Goal: Task Accomplishment & Management: Use online tool/utility

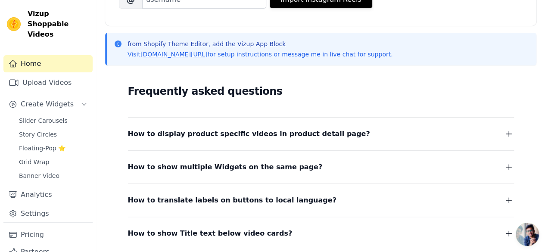
scroll to position [230, 0]
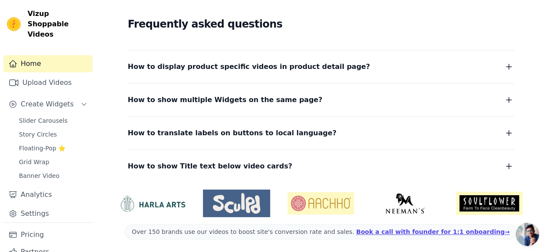
click at [371, 67] on button "How to display product specific videos in product detail page?" at bounding box center [321, 67] width 386 height 12
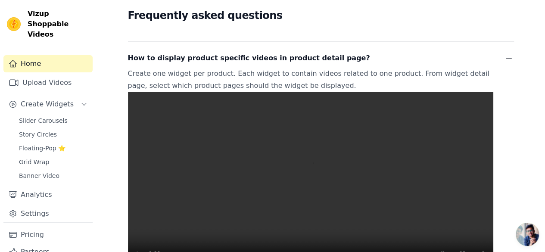
scroll to position [232, 0]
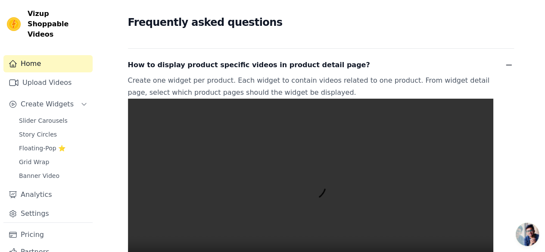
click at [508, 62] on icon "button" at bounding box center [509, 65] width 10 height 10
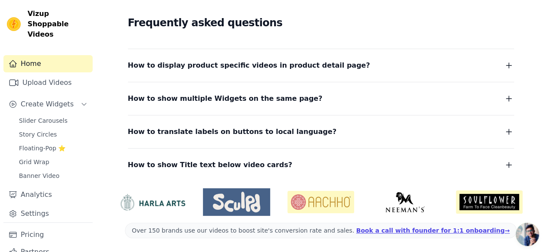
scroll to position [230, 0]
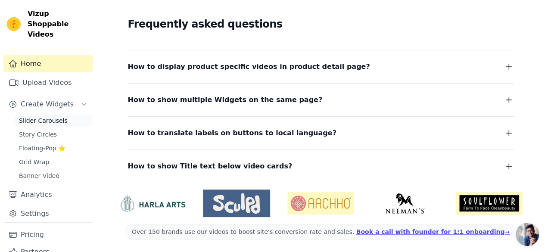
click at [51, 116] on span "Slider Carousels" at bounding box center [43, 120] width 49 height 9
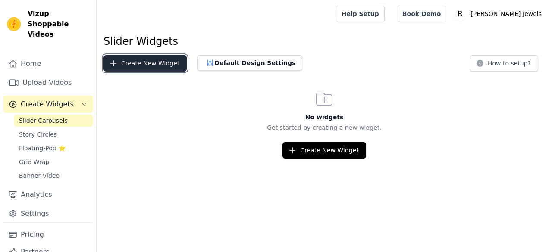
click at [154, 63] on button "Create New Widget" at bounding box center [144, 63] width 83 height 16
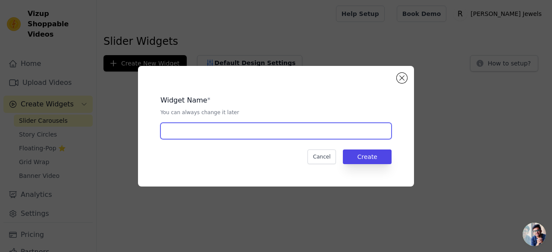
click at [178, 135] on input "text" at bounding box center [275, 131] width 231 height 16
type input "slider"
type input "video slider"
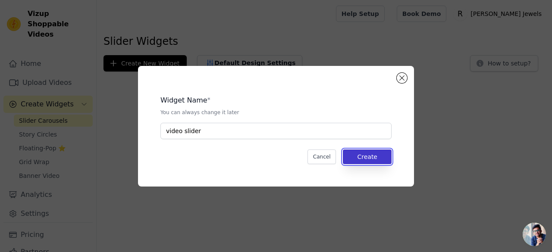
click at [362, 153] on button "Create" at bounding box center [367, 157] width 49 height 15
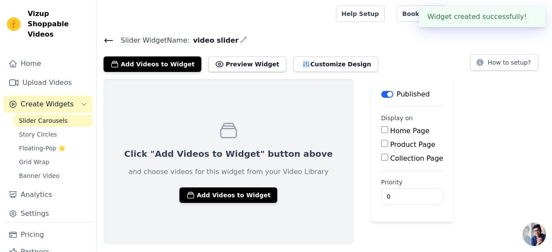
click at [381, 127] on input "Home Page" at bounding box center [384, 129] width 7 height 7
checkbox input "true"
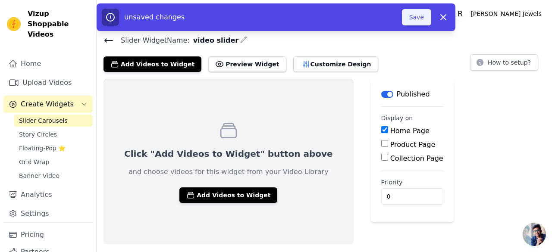
click at [418, 20] on button "Save" at bounding box center [416, 17] width 29 height 16
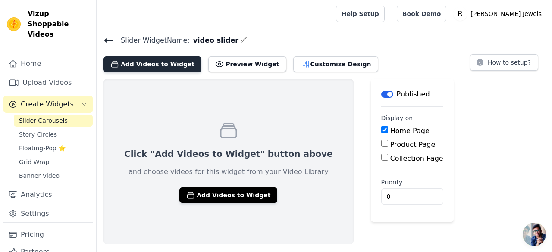
click at [156, 61] on button "Add Videos to Widget" at bounding box center [152, 64] width 98 height 16
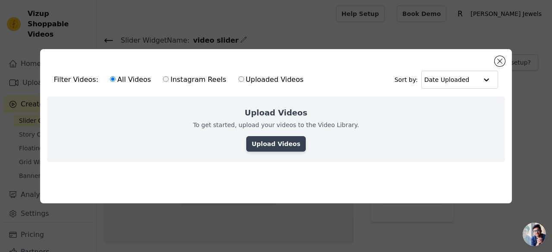
click at [264, 138] on link "Upload Videos" at bounding box center [275, 144] width 59 height 16
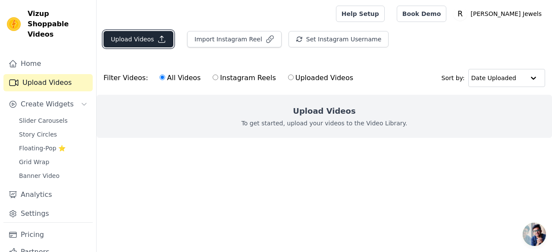
click at [140, 37] on button "Upload Videos" at bounding box center [138, 39] width 70 height 16
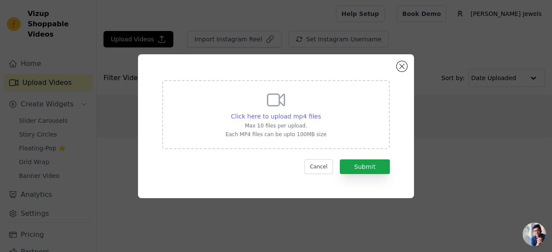
click at [292, 116] on span "Click here to upload mp4 files" at bounding box center [276, 116] width 90 height 7
click at [320, 112] on input "Click here to upload mp4 files Max 10 files per upload. Each MP4 files can be u…" at bounding box center [320, 112] width 0 height 0
type input "C:\fakepath\JD3 (1).mp4"
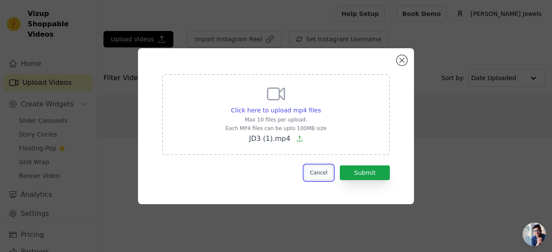
click at [318, 172] on button "Cancel" at bounding box center [318, 172] width 29 height 15
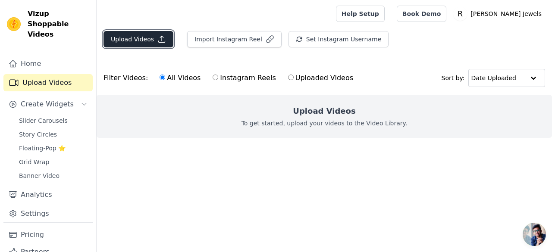
click at [137, 35] on button "Upload Videos" at bounding box center [138, 39] width 70 height 16
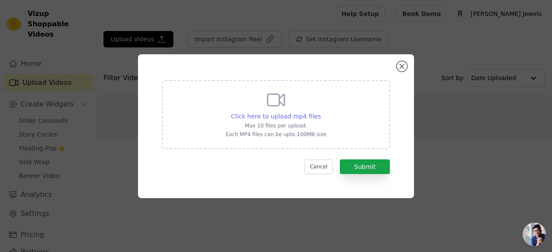
click at [296, 117] on span "Click here to upload mp4 files" at bounding box center [276, 116] width 90 height 7
click at [320, 112] on input "Click here to upload mp4 files Max 10 files per upload. Each MP4 files can be u…" at bounding box center [320, 112] width 0 height 0
type input "C:\fakepath\JD8 (1).mp4"
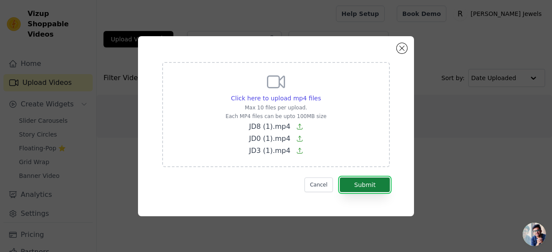
click at [371, 184] on button "Submit" at bounding box center [365, 185] width 50 height 15
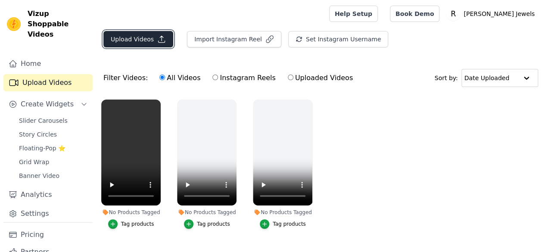
click at [126, 36] on button "Upload Videos" at bounding box center [138, 39] width 70 height 16
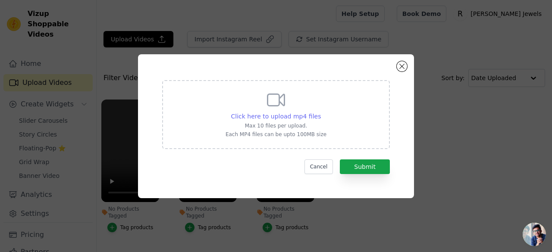
click at [275, 114] on span "Click here to upload mp4 files" at bounding box center [276, 116] width 90 height 7
click at [320, 112] on input "Click here to upload mp4 files Max 10 files per upload. Each MP4 files can be u…" at bounding box center [320, 112] width 0 height 0
type input "C:\fakepath\JD2 (1).mp4"
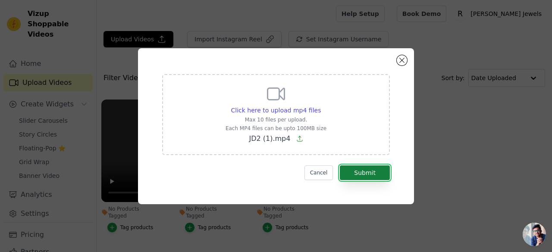
click at [368, 169] on button "Submit" at bounding box center [365, 172] width 50 height 15
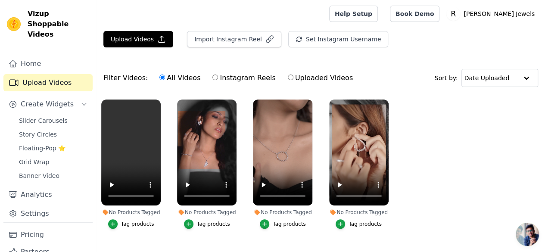
scroll to position [1, 0]
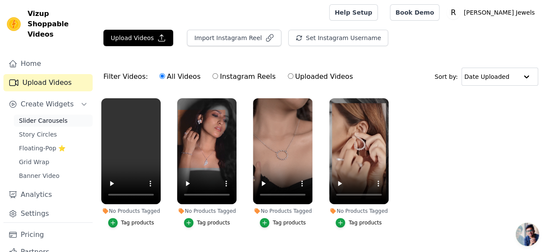
click at [48, 116] on span "Slider Carousels" at bounding box center [43, 120] width 49 height 9
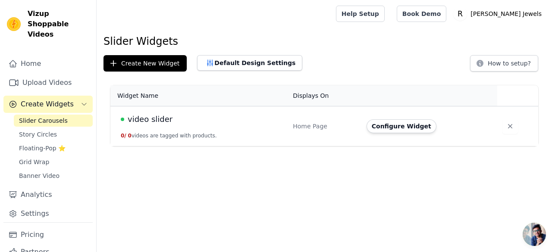
click at [161, 118] on span "video slider" at bounding box center [150, 119] width 45 height 12
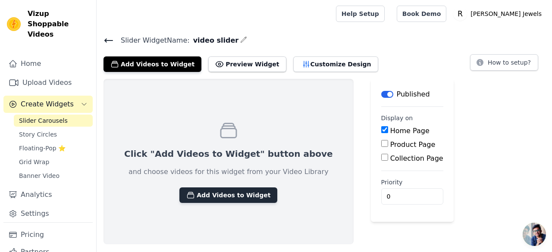
click at [223, 195] on button "Add Videos to Widget" at bounding box center [228, 195] width 98 height 16
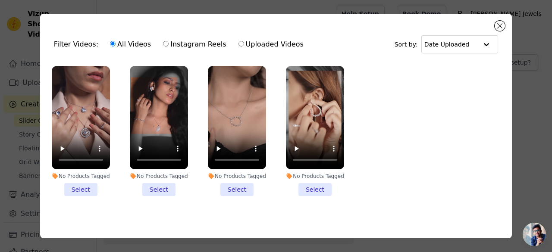
click at [90, 184] on li "No Products Tagged Select" at bounding box center [81, 131] width 58 height 130
click at [0, 0] on input "No Products Tagged Select" at bounding box center [0, 0] width 0 height 0
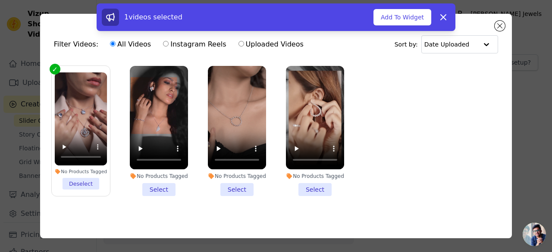
click at [155, 184] on li "No Products Tagged Select" at bounding box center [159, 131] width 58 height 130
click at [0, 0] on input "No Products Tagged Select" at bounding box center [0, 0] width 0 height 0
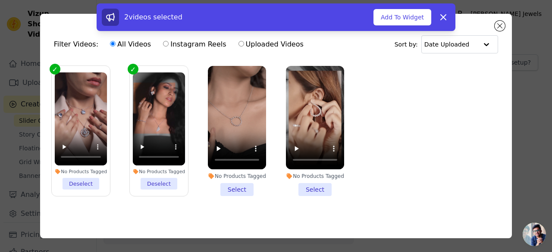
click at [238, 188] on li "No Products Tagged Select" at bounding box center [237, 131] width 58 height 130
click at [0, 0] on input "No Products Tagged Select" at bounding box center [0, 0] width 0 height 0
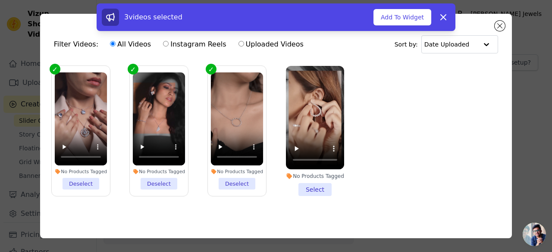
click at [315, 186] on li "No Products Tagged Select" at bounding box center [315, 131] width 58 height 130
click at [0, 0] on input "No Products Tagged Select" at bounding box center [0, 0] width 0 height 0
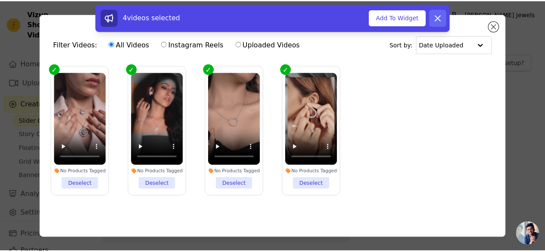
scroll to position [0, 0]
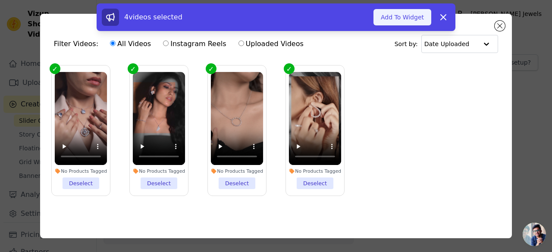
click at [399, 16] on button "Add To Widget" at bounding box center [402, 17] width 58 height 16
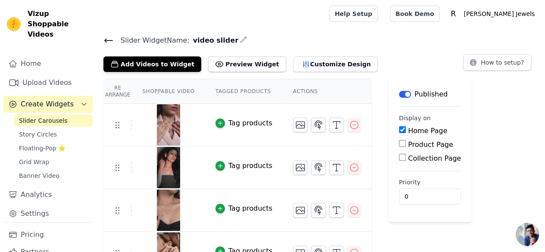
scroll to position [21, 0]
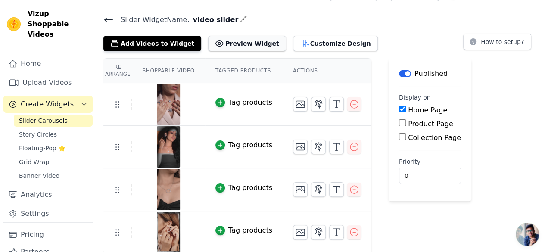
click at [237, 45] on button "Preview Widget" at bounding box center [247, 44] width 78 height 16
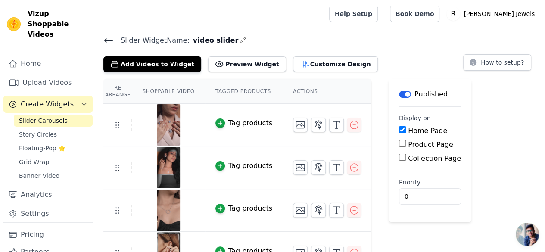
click at [476, 110] on div "Re Arrange Shoppable Video Tagged Products Actions Tag products Tag products Ta…" at bounding box center [321, 177] width 449 height 196
click at [498, 65] on button "How to setup?" at bounding box center [497, 62] width 68 height 16
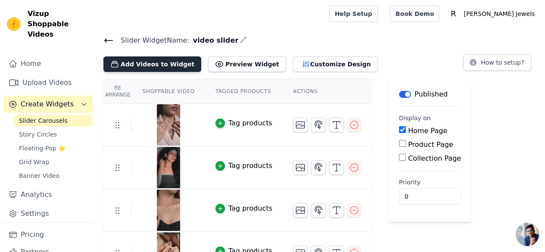
click at [147, 65] on button "Add Videos to Widget" at bounding box center [152, 64] width 98 height 16
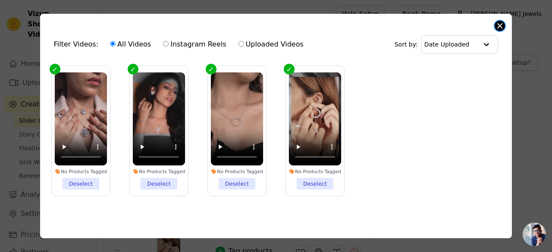
click at [499, 25] on button "Close modal" at bounding box center [499, 26] width 10 height 10
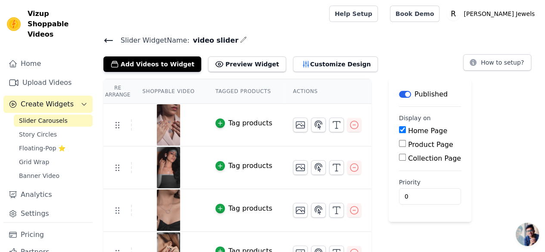
scroll to position [21, 0]
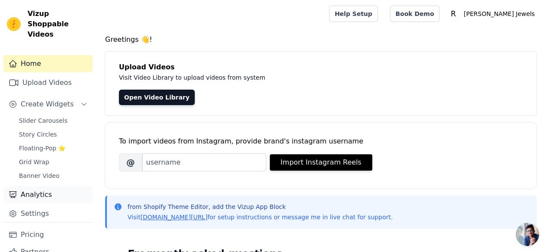
scroll to position [22, 0]
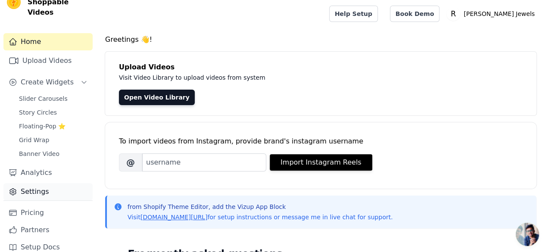
click at [47, 183] on link "Settings" at bounding box center [47, 191] width 89 height 17
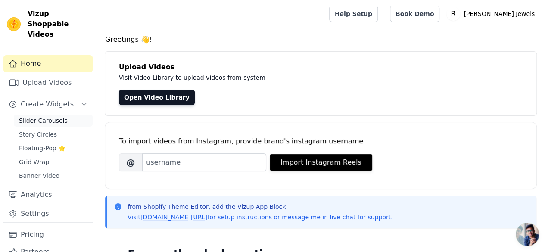
click at [40, 116] on link "Slider Carousels" at bounding box center [53, 121] width 79 height 12
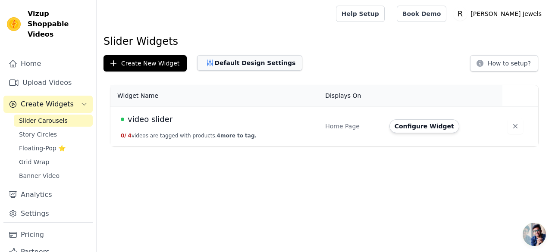
click at [246, 61] on button "Default Design Settings" at bounding box center [249, 63] width 105 height 16
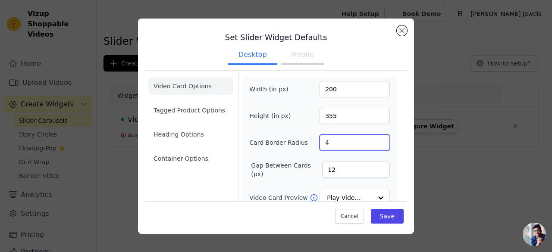
click at [339, 138] on input "4" at bounding box center [354, 142] width 70 height 16
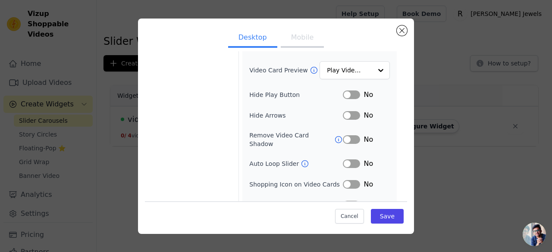
scroll to position [134, 0]
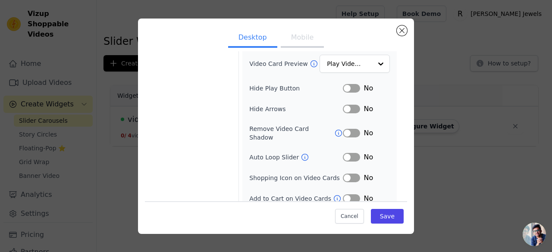
click at [347, 86] on button "Label" at bounding box center [351, 88] width 17 height 9
click at [346, 129] on button "Label" at bounding box center [351, 133] width 17 height 9
click at [347, 174] on button "Label" at bounding box center [351, 178] width 17 height 9
click at [345, 129] on button "Label" at bounding box center [351, 133] width 17 height 9
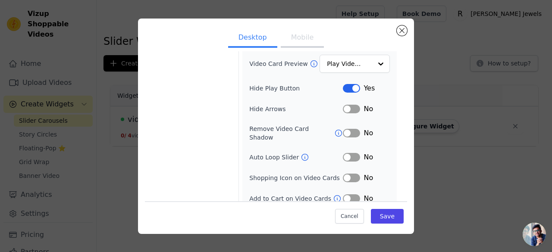
click at [343, 129] on button "Label" at bounding box center [351, 133] width 17 height 9
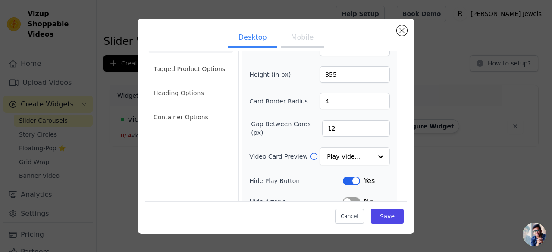
scroll to position [54, 0]
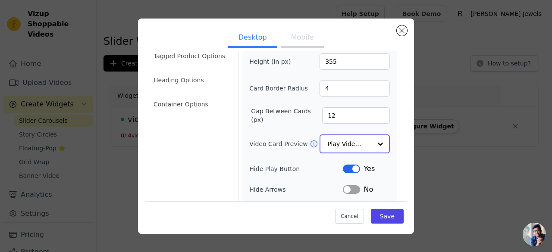
click at [352, 141] on input "Video Card Preview" at bounding box center [349, 143] width 44 height 17
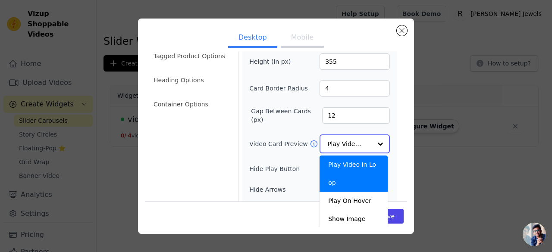
click at [352, 141] on input "Video Card Preview" at bounding box center [349, 143] width 44 height 17
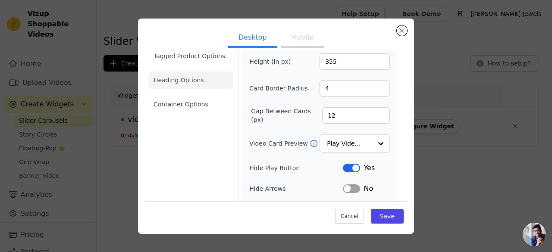
click at [176, 78] on li "Heading Options" at bounding box center [190, 80] width 85 height 17
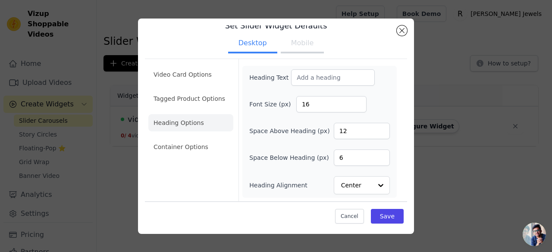
scroll to position [10, 0]
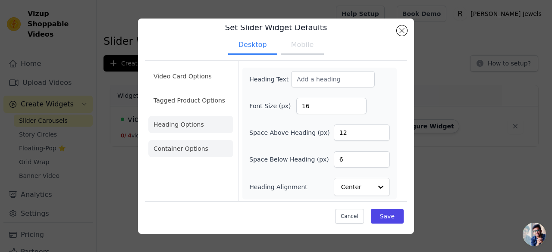
click at [178, 155] on li "Container Options" at bounding box center [190, 148] width 85 height 17
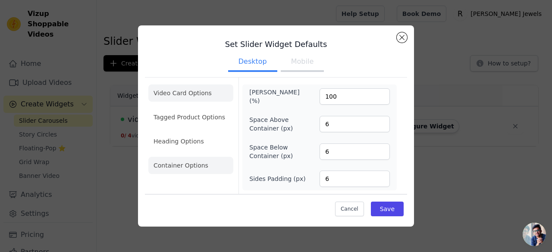
click at [200, 99] on li "Video Card Options" at bounding box center [190, 92] width 85 height 17
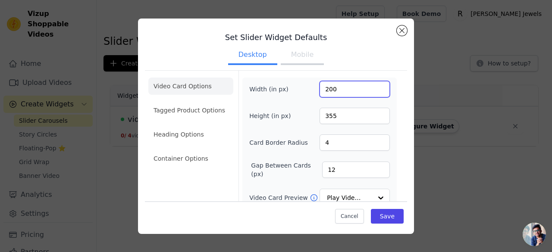
click at [331, 88] on input "200" at bounding box center [354, 89] width 70 height 16
type input "600"
click at [331, 112] on input "355" at bounding box center [354, 116] width 70 height 16
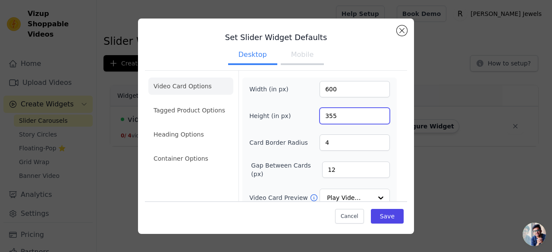
click at [331, 112] on input "355" at bounding box center [354, 116] width 70 height 16
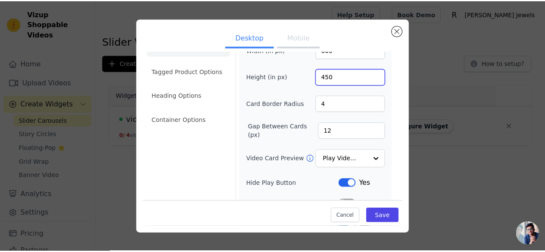
scroll to position [39, 0]
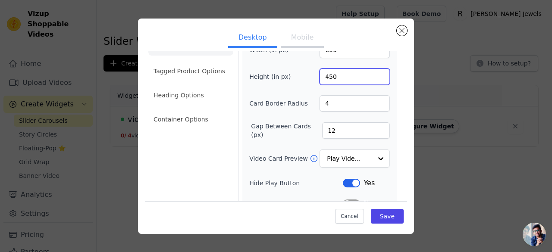
type input "450"
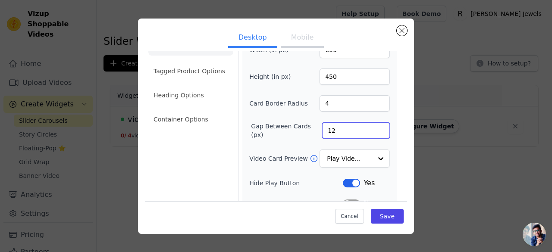
click at [338, 124] on input "12" at bounding box center [356, 130] width 68 height 16
type input "20"
click at [384, 215] on button "Save" at bounding box center [387, 216] width 33 height 15
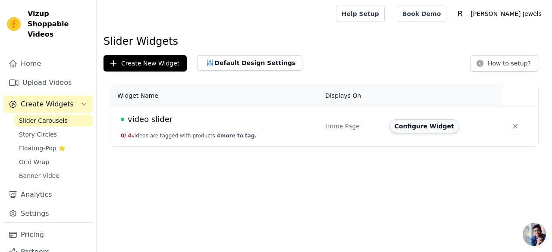
click at [404, 127] on button "Configure Widget" at bounding box center [424, 126] width 70 height 14
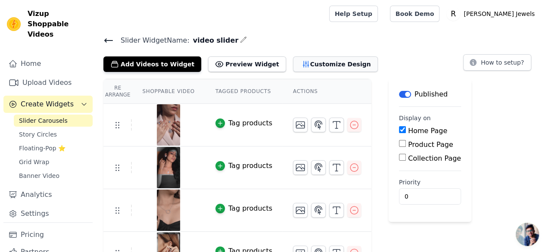
click at [293, 62] on button "Customize Design" at bounding box center [335, 64] width 85 height 16
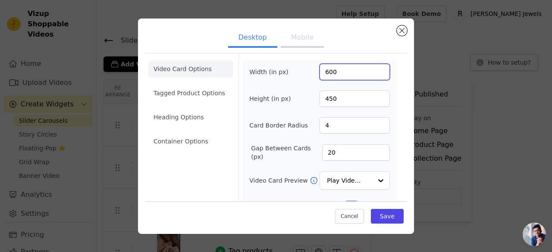
click at [326, 69] on input "600" at bounding box center [354, 72] width 70 height 16
type input "400"
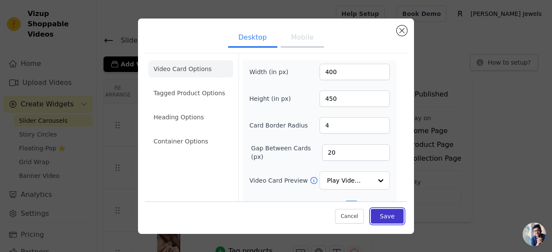
click at [384, 222] on button "Save" at bounding box center [387, 216] width 33 height 15
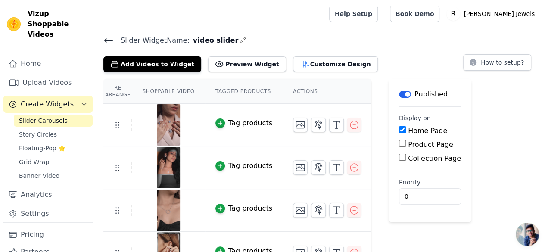
scroll to position [21, 0]
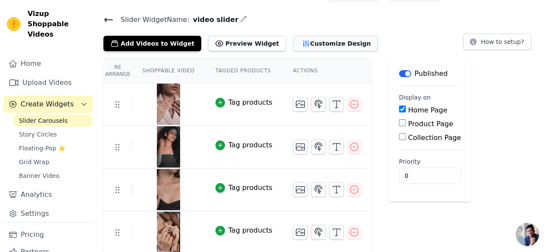
click at [302, 44] on icon "button" at bounding box center [306, 43] width 9 height 9
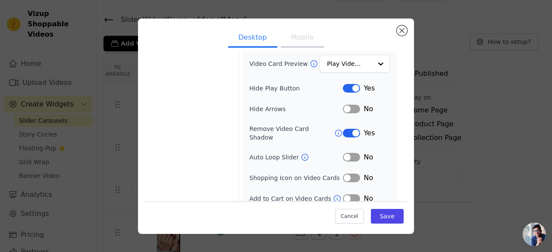
scroll to position [0, 0]
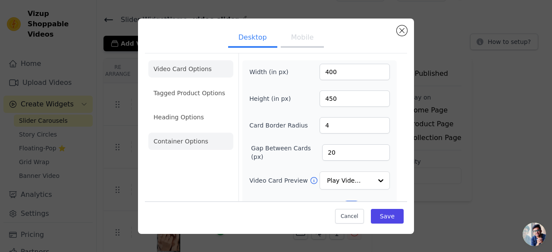
click at [168, 138] on li "Container Options" at bounding box center [190, 141] width 85 height 17
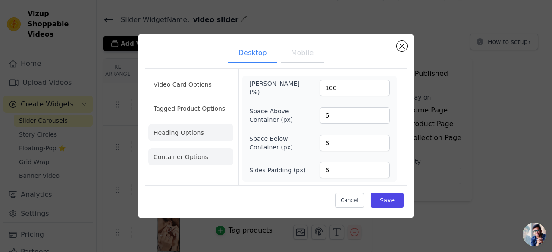
click at [204, 135] on li "Heading Options" at bounding box center [190, 132] width 85 height 17
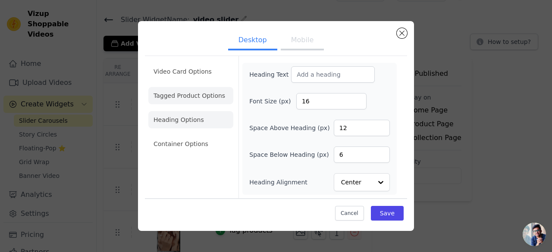
click at [187, 95] on li "Tagged Product Options" at bounding box center [190, 95] width 85 height 17
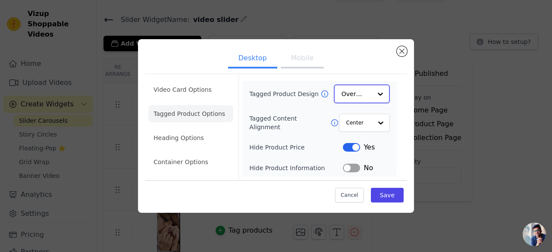
click at [344, 96] on input "Tagged Product Design" at bounding box center [356, 93] width 30 height 17
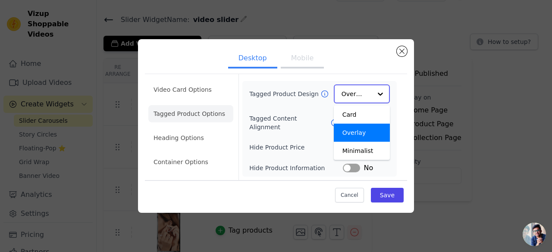
click at [344, 96] on input "Tagged Product Design" at bounding box center [356, 93] width 30 height 17
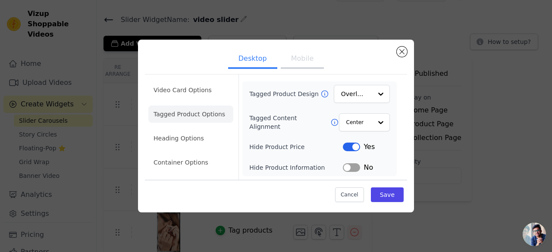
click at [345, 171] on button "Label" at bounding box center [351, 167] width 17 height 9
click at [188, 83] on li "Video Card Options" at bounding box center [190, 89] width 85 height 17
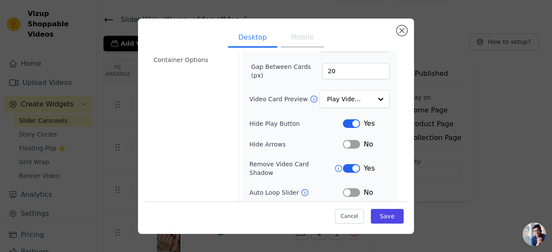
scroll to position [86, 0]
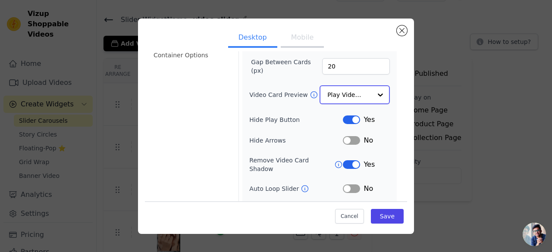
click at [327, 91] on input "Video Card Preview" at bounding box center [349, 94] width 44 height 17
click at [293, 111] on div "Width (in px) 400 Height (in px) 450 Card Border Radius 4 Gap Between Cards (px…" at bounding box center [319, 106] width 140 height 257
click at [398, 33] on button "Close modal" at bounding box center [401, 30] width 10 height 10
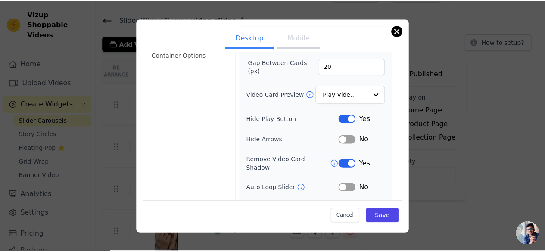
scroll to position [21, 0]
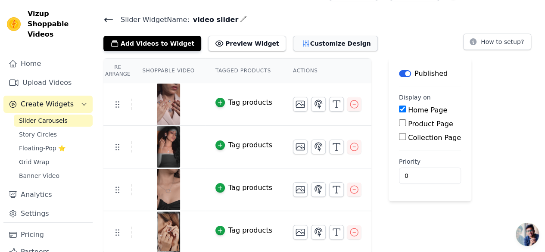
click at [312, 42] on button "Customize Design" at bounding box center [335, 44] width 85 height 16
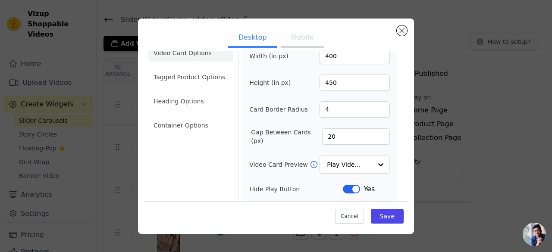
scroll to position [0, 0]
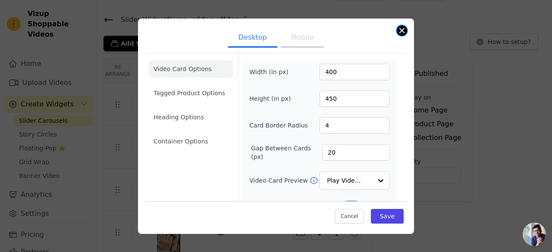
click at [400, 31] on button "Close modal" at bounding box center [401, 30] width 10 height 10
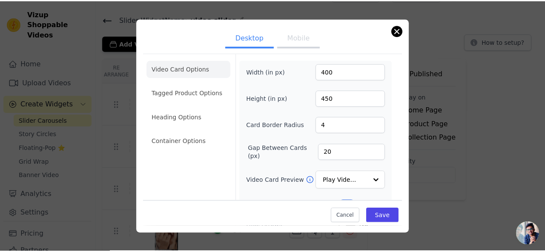
scroll to position [21, 0]
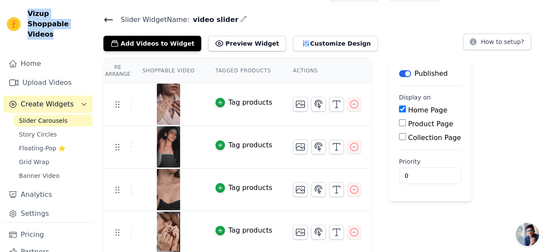
drag, startPoint x: 55, startPoint y: 22, endPoint x: 27, endPoint y: 16, distance: 28.7
click at [27, 16] on div "Vizup Shoppable Videos" at bounding box center [48, 24] width 96 height 31
copy span "Vizup Shoppable Videos"
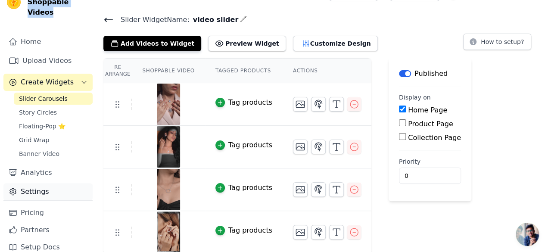
click at [32, 183] on link "Settings" at bounding box center [47, 191] width 89 height 17
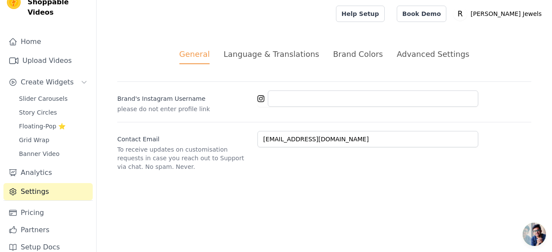
click at [409, 52] on div "Advanced Settings" at bounding box center [432, 54] width 72 height 12
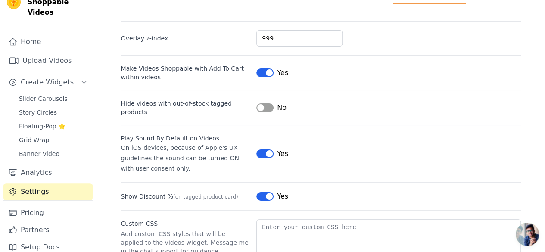
scroll to position [116, 0]
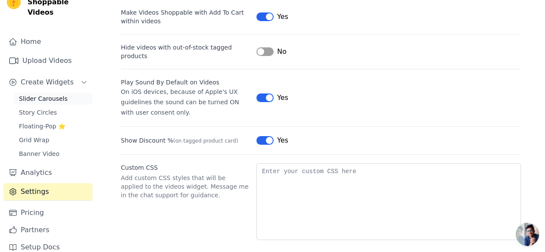
click at [47, 94] on span "Slider Carousels" at bounding box center [43, 98] width 49 height 9
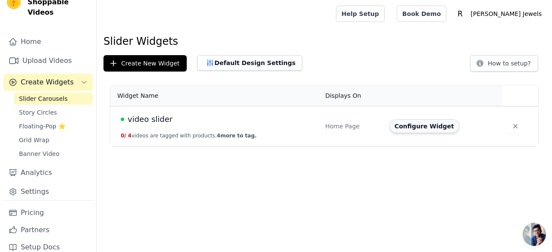
click at [423, 123] on button "Configure Widget" at bounding box center [424, 126] width 70 height 14
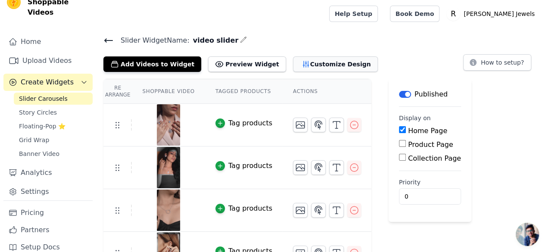
click at [305, 64] on button "Customize Design" at bounding box center [335, 64] width 85 height 16
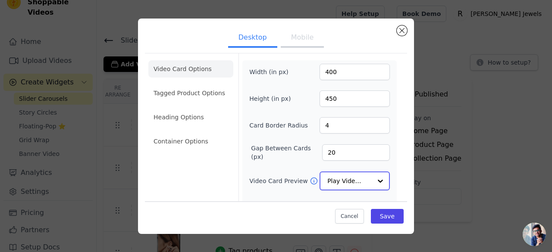
click at [334, 182] on input "Video Card Preview" at bounding box center [349, 180] width 44 height 17
click at [272, 157] on div "Gap Between Cards (px) 20" at bounding box center [319, 152] width 140 height 17
click at [401, 29] on button "Close modal" at bounding box center [401, 30] width 10 height 10
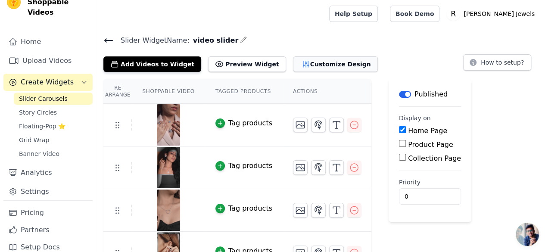
click at [302, 70] on button "Customize Design" at bounding box center [335, 64] width 85 height 16
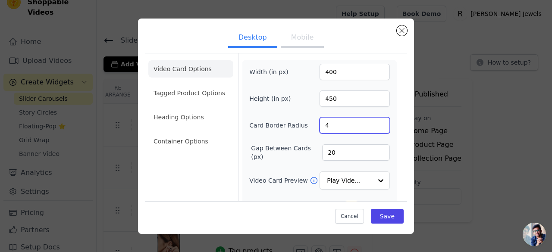
click at [328, 125] on input "4" at bounding box center [354, 125] width 70 height 16
type input "20"
click at [395, 217] on button "Save" at bounding box center [387, 216] width 33 height 15
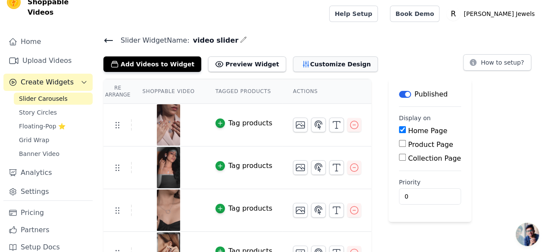
click at [293, 63] on button "Customize Design" at bounding box center [335, 64] width 85 height 16
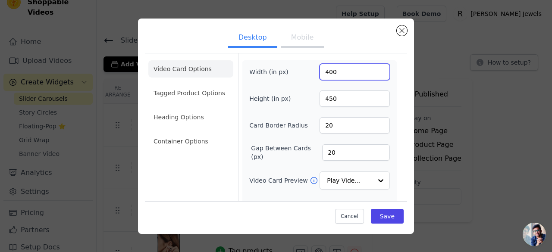
click at [326, 70] on input "400" at bounding box center [354, 72] width 70 height 16
type input "300"
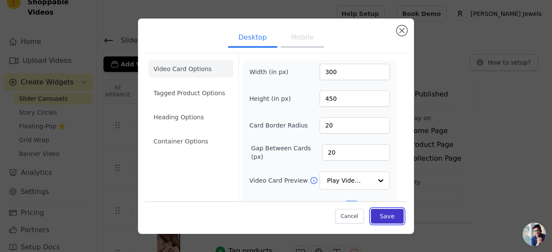
click at [384, 215] on button "Save" at bounding box center [387, 216] width 33 height 15
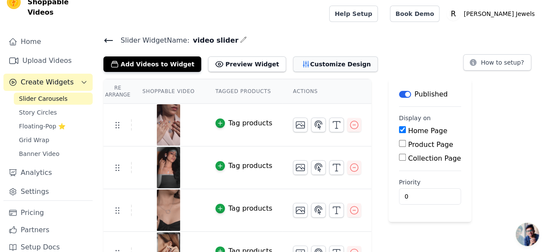
click at [321, 69] on button "Customize Design" at bounding box center [335, 64] width 85 height 16
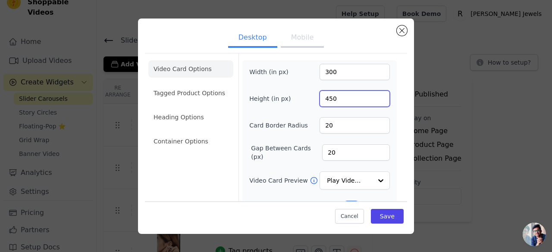
click at [322, 97] on input "450" at bounding box center [354, 98] width 70 height 16
type input "350"
click at [379, 221] on button "Save" at bounding box center [387, 216] width 33 height 15
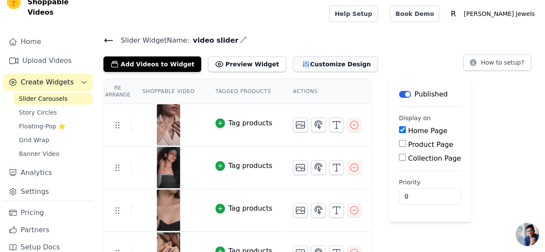
click at [329, 58] on button "Customize Design" at bounding box center [335, 64] width 85 height 16
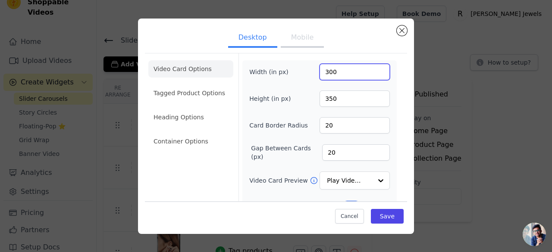
click at [327, 71] on input "300" at bounding box center [354, 72] width 70 height 16
type input "400"
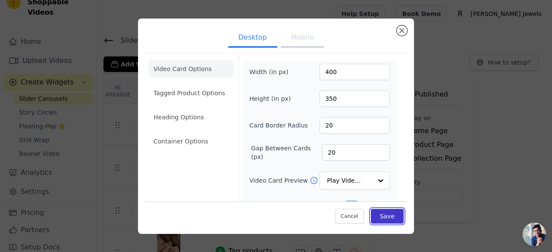
click at [378, 220] on button "Save" at bounding box center [387, 216] width 33 height 15
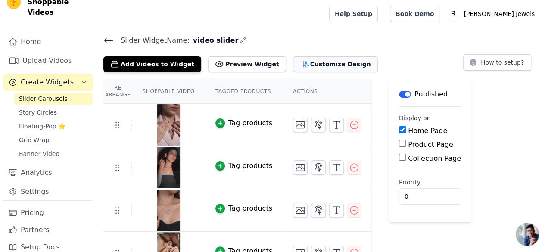
click at [309, 61] on button "Customize Design" at bounding box center [335, 64] width 85 height 16
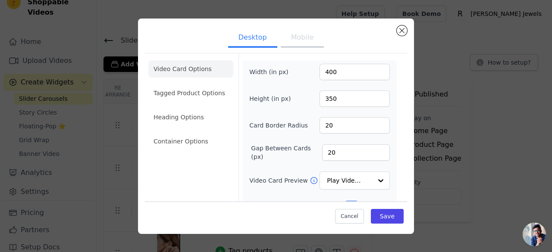
click at [293, 34] on button "Mobile" at bounding box center [302, 38] width 43 height 19
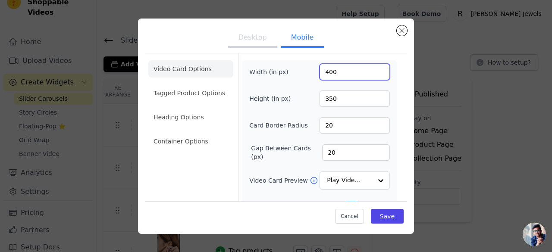
click at [327, 77] on input "400" at bounding box center [354, 72] width 70 height 16
type input "250"
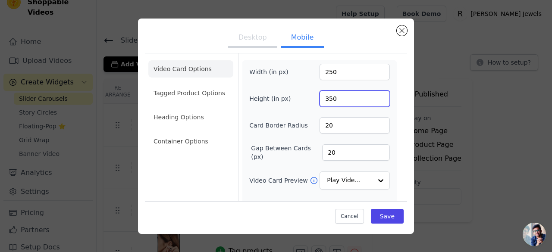
click at [322, 97] on input "350" at bounding box center [354, 98] width 70 height 16
click at [382, 218] on button "Save" at bounding box center [387, 216] width 33 height 15
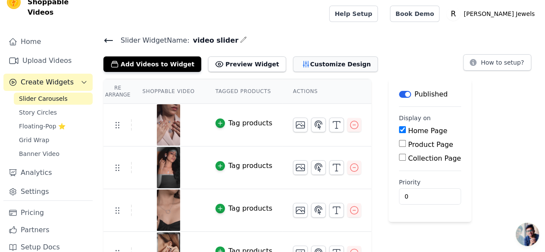
click at [322, 65] on button "Customize Design" at bounding box center [335, 64] width 85 height 16
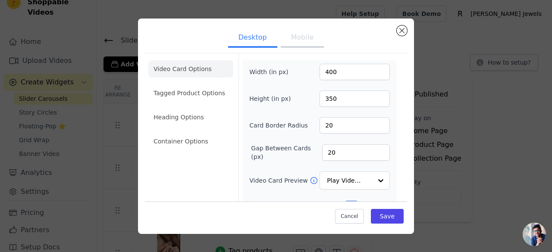
click at [290, 38] on button "Mobile" at bounding box center [302, 38] width 43 height 19
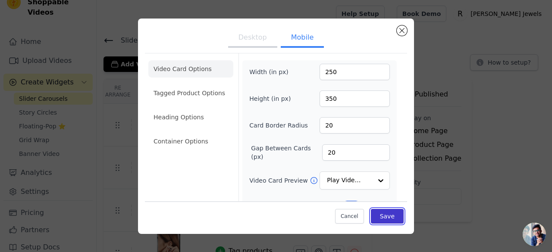
click at [377, 212] on button "Save" at bounding box center [387, 216] width 33 height 15
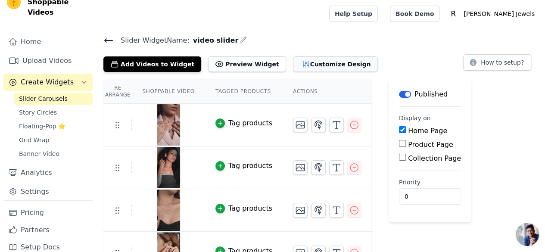
click at [294, 67] on button "Customize Design" at bounding box center [335, 64] width 85 height 16
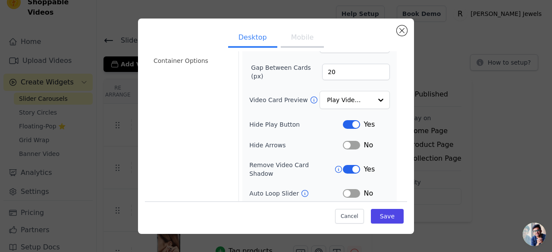
scroll to position [81, 0]
click at [346, 144] on button "Label" at bounding box center [351, 144] width 17 height 9
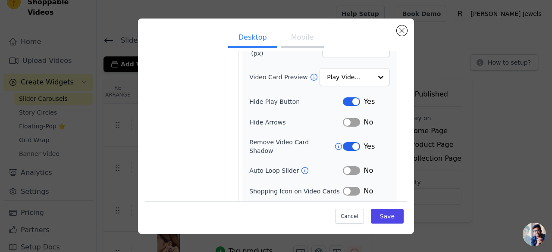
scroll to position [117, 0]
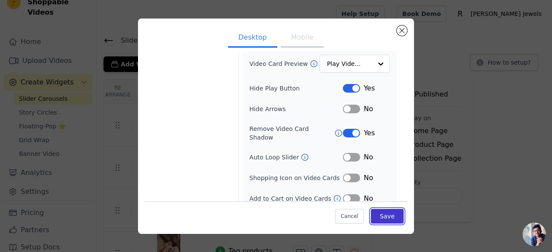
click at [378, 212] on button "Save" at bounding box center [387, 216] width 33 height 15
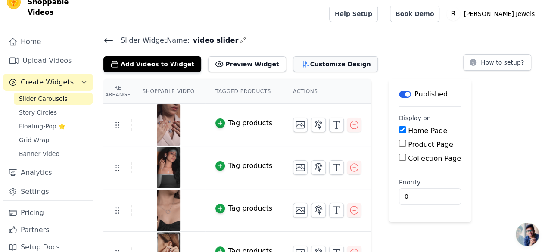
click at [301, 64] on button "Customize Design" at bounding box center [335, 64] width 85 height 16
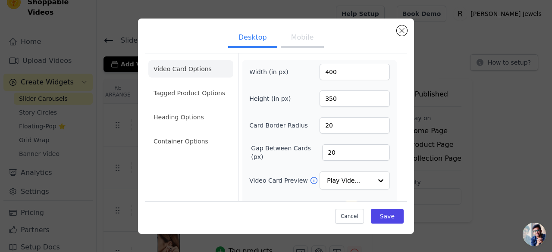
click at [300, 38] on button "Mobile" at bounding box center [302, 38] width 43 height 19
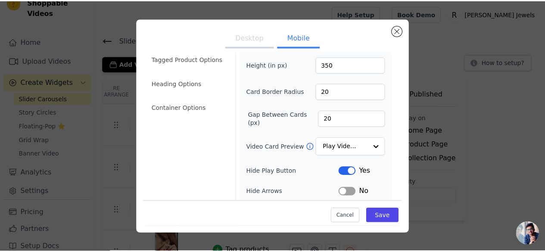
scroll to position [0, 0]
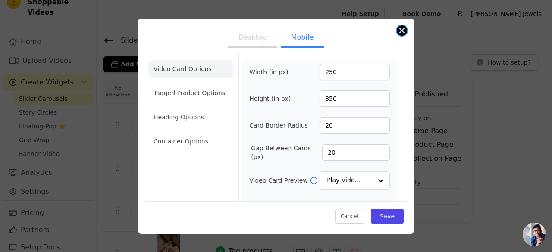
click at [401, 31] on button "Close modal" at bounding box center [401, 30] width 10 height 10
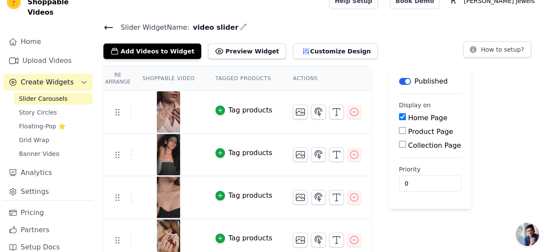
scroll to position [21, 0]
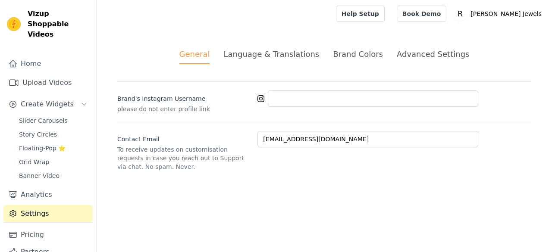
click at [409, 53] on div "Advanced Settings" at bounding box center [432, 54] width 72 height 12
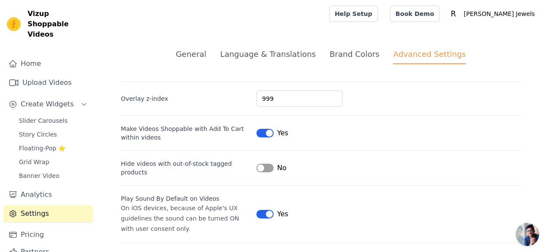
scroll to position [116, 0]
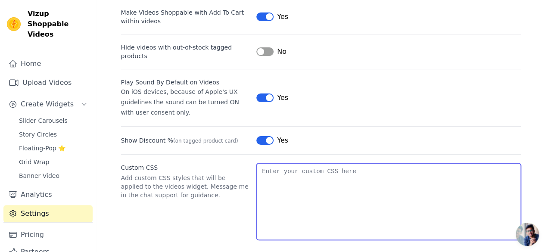
click at [290, 166] on textarea "Custom CSS" at bounding box center [388, 201] width 264 height 77
paste textarea ".vizup-flex-col { pointer-events: none; }"
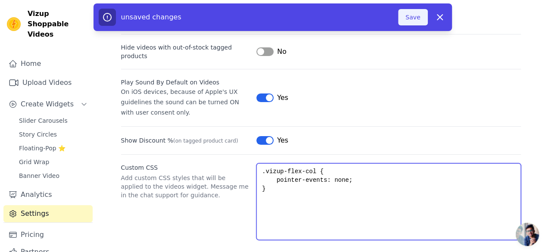
type textarea ".vizup-flex-col { pointer-events: none; }"
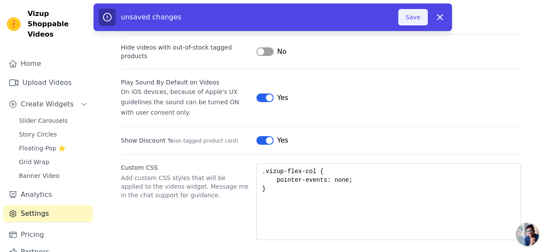
click at [412, 9] on button "Save" at bounding box center [412, 17] width 29 height 16
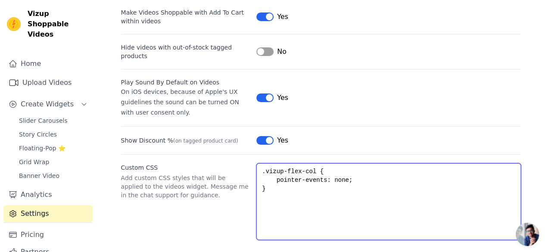
click at [289, 189] on textarea ".vizup-flex-col { pointer-events: none; }" at bounding box center [388, 201] width 264 height 77
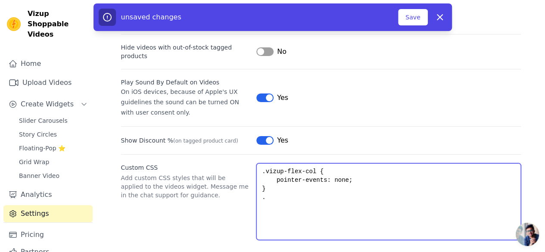
paste textarea "vizup-main-container"
click at [308, 163] on textarea ".vizup-flex-col { pointer-events: none; } .vizup-main-container" at bounding box center [388, 201] width 264 height 77
drag, startPoint x: 266, startPoint y: 180, endPoint x: 256, endPoint y: 160, distance: 22.4
click at [256, 163] on textarea ".vizup-flex-col { pointer-events: none; } .vizup-main-container" at bounding box center [388, 201] width 264 height 77
click at [347, 182] on textarea ".vizup-flex-col { pointer-events: none; } .vizup-main-container" at bounding box center [388, 201] width 264 height 77
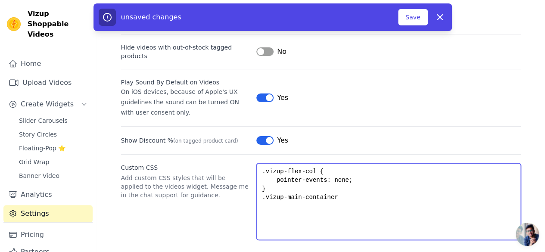
click at [347, 184] on textarea ".vizup-flex-col { pointer-events: none; } .vizup-main-container" at bounding box center [388, 201] width 264 height 77
click at [343, 190] on textarea ".vizup-flex-col { pointer-events: none; } .vizup-main-container" at bounding box center [388, 201] width 264 height 77
paste textarea ".vizup-flex-col { pointer-events: none; }"
click at [334, 190] on textarea ".vizup-flex-col { pointer-events: none; } .vizup-main-container .vizup-flex-col…" at bounding box center [388, 201] width 264 height 77
type textarea ".vizup-flex-col { pointer-events: none; } .vizup-main-container.vizup-flex-col …"
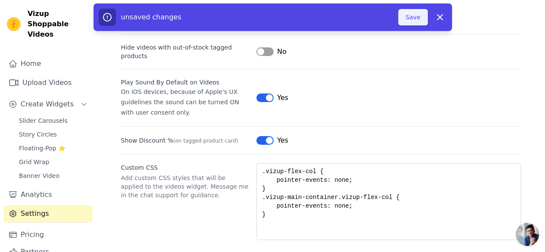
click at [405, 16] on button "Save" at bounding box center [412, 17] width 29 height 16
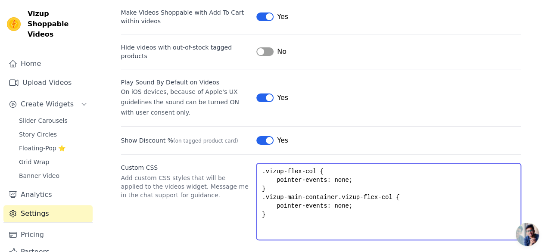
click at [296, 217] on textarea ".vizup-flex-col { pointer-events: none; } .vizup-main-container.vizup-flex-col …" at bounding box center [388, 201] width 264 height 77
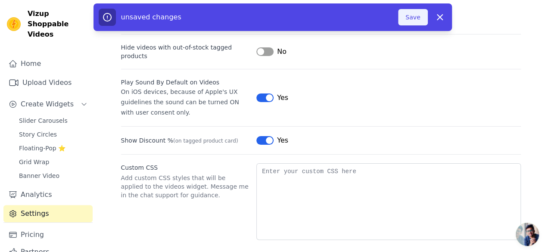
click at [409, 19] on button "Save" at bounding box center [412, 17] width 29 height 16
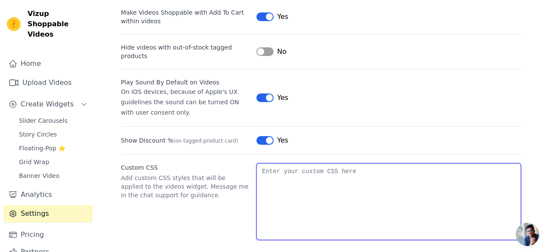
click at [356, 163] on textarea "Custom CSS" at bounding box center [388, 201] width 264 height 77
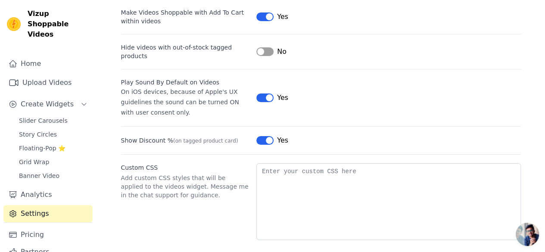
click at [465, 135] on div "Label Yes" at bounding box center [388, 140] width 264 height 10
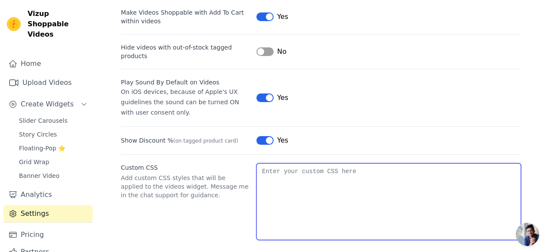
click at [330, 177] on textarea "Custom CSS" at bounding box center [388, 201] width 264 height 77
paste textarea ".vizup-flex-col { pointer-events: none; }"
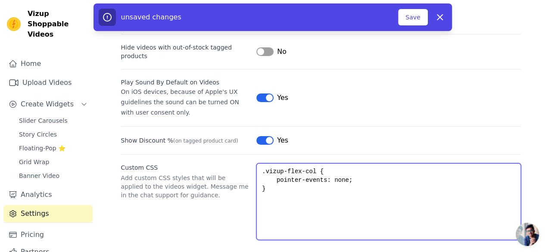
click at [318, 180] on textarea ".vizup-flex-col { pointer-events: none; }" at bounding box center [388, 201] width 264 height 77
paste textarea "vizup-main-container"
click at [260, 188] on textarea ".vizup-flex-col { pointer-events: none; } vizup-main-container" at bounding box center [388, 201] width 264 height 77
click at [265, 180] on textarea ".vizup-flex-col { pointer-events: none; } .vizup-main-container" at bounding box center [388, 201] width 264 height 77
click at [343, 189] on textarea ".vizup-flex-col { pointer-events: none; } .vizup-main-container" at bounding box center [388, 201] width 264 height 77
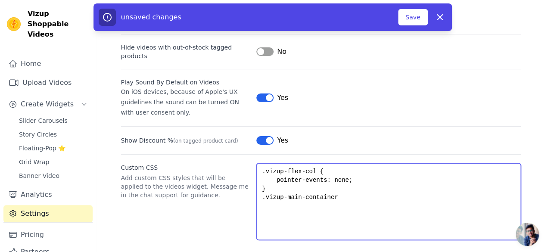
paste textarea ".vizup-flex-col { pointer-events: none; }"
click at [331, 196] on textarea ".vizup-flex-col { pointer-events: none; } .vizup-main-container.vizup-flex-col …" at bounding box center [388, 201] width 264 height 77
click at [343, 171] on textarea ".vizup-flex-col { pointer-events: none; } .vizup-main-container.vizup-flex-col …" at bounding box center [388, 201] width 264 height 77
click at [324, 199] on textarea ".vizup-flex-col { pointer-events: none; } .vizup-main-container.vizup-flex-col …" at bounding box center [388, 201] width 264 height 77
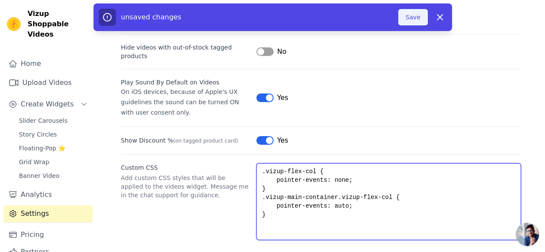
type textarea ".vizup-flex-col { pointer-events: none; } .vizup-main-container.vizup-flex-col …"
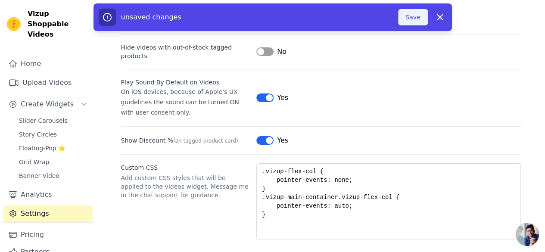
click at [404, 14] on button "Save" at bounding box center [412, 17] width 29 height 16
